Goal: Check status

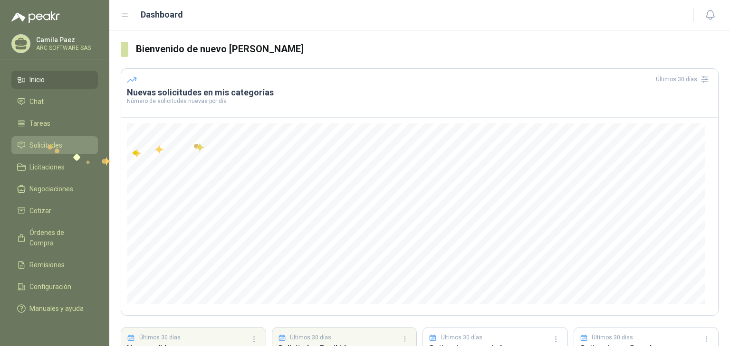
click at [46, 142] on span "Solicitudes" at bounding box center [45, 145] width 33 height 10
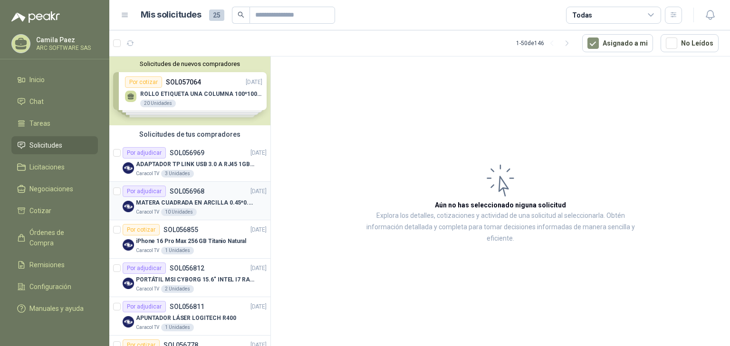
click at [210, 199] on p "MATERA CUADRADA EN ARCILLA 0.45*0.45*0.40" at bounding box center [195, 203] width 118 height 9
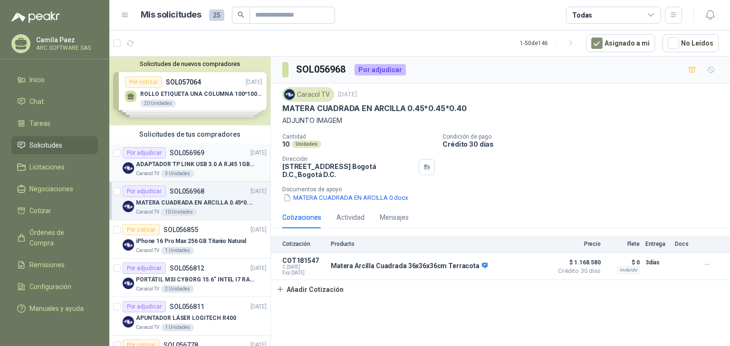
click at [194, 165] on p "ADAPTADOR TP LINK USB 3.0 A RJ45 1GB WINDOWS" at bounding box center [195, 164] width 118 height 9
